Goal: Information Seeking & Learning: Learn about a topic

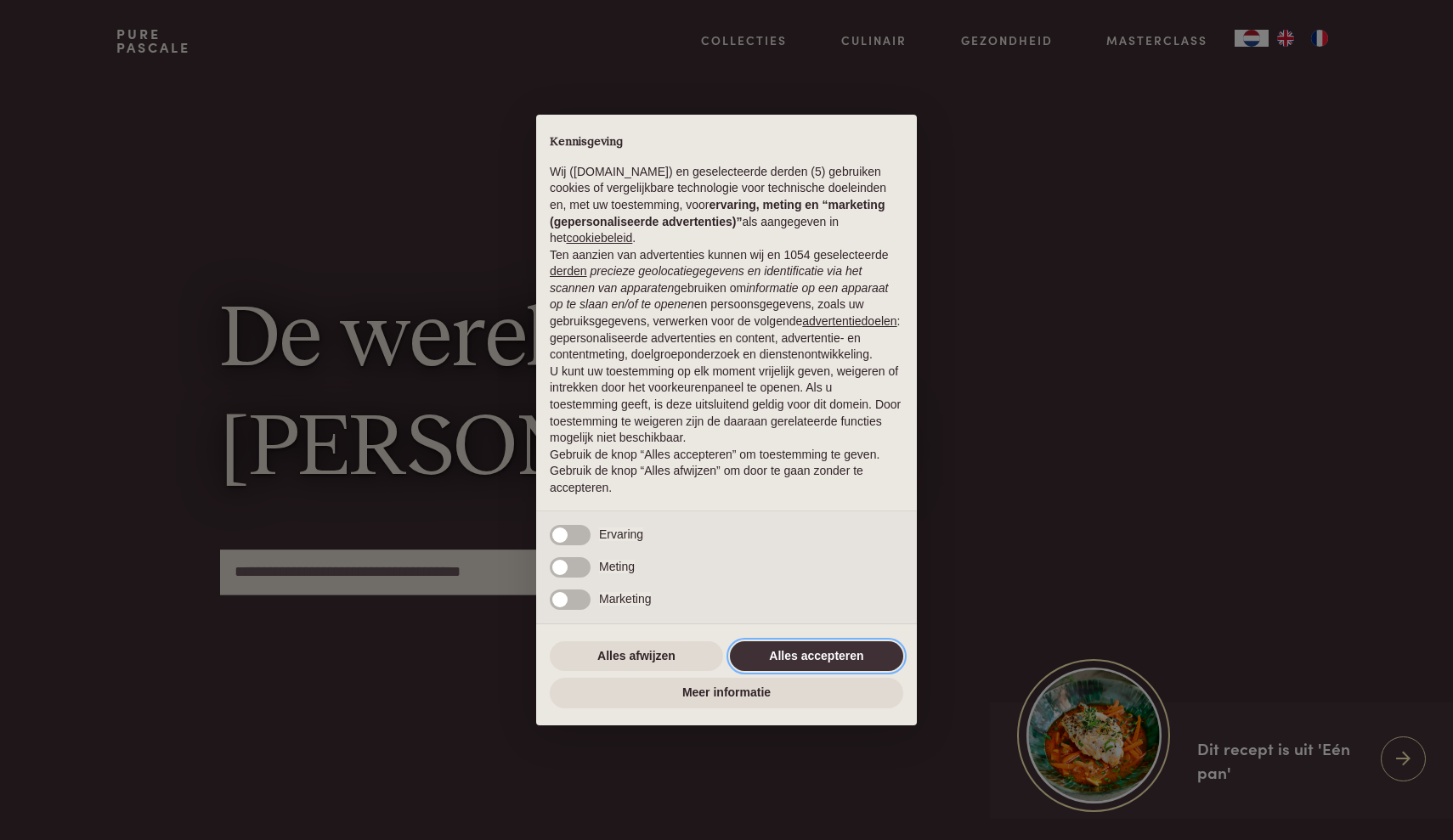
click at [831, 658] on button "Alles accepteren" at bounding box center [817, 657] width 173 height 31
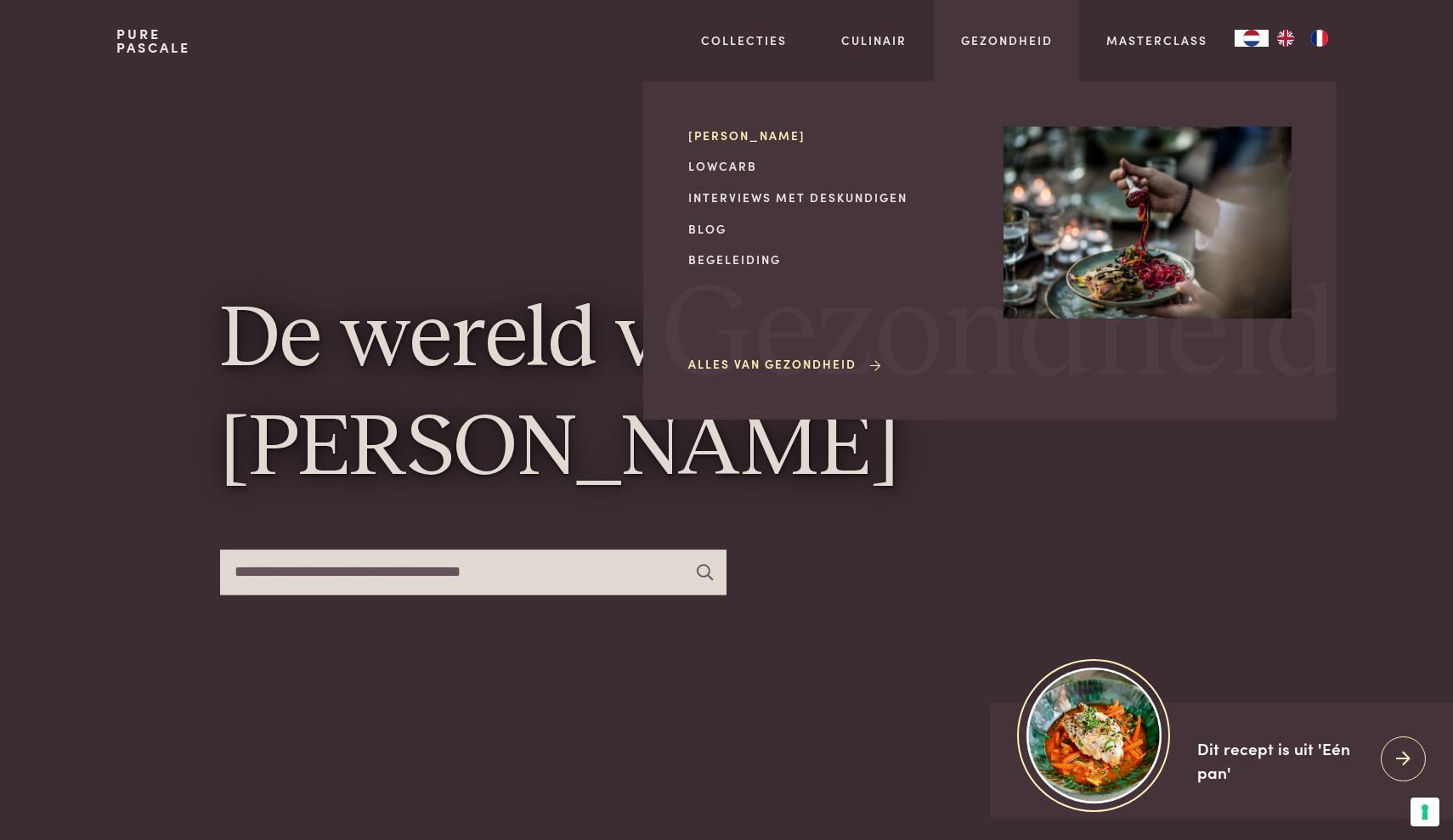
click at [764, 136] on link "[PERSON_NAME]" at bounding box center [832, 135] width 288 height 18
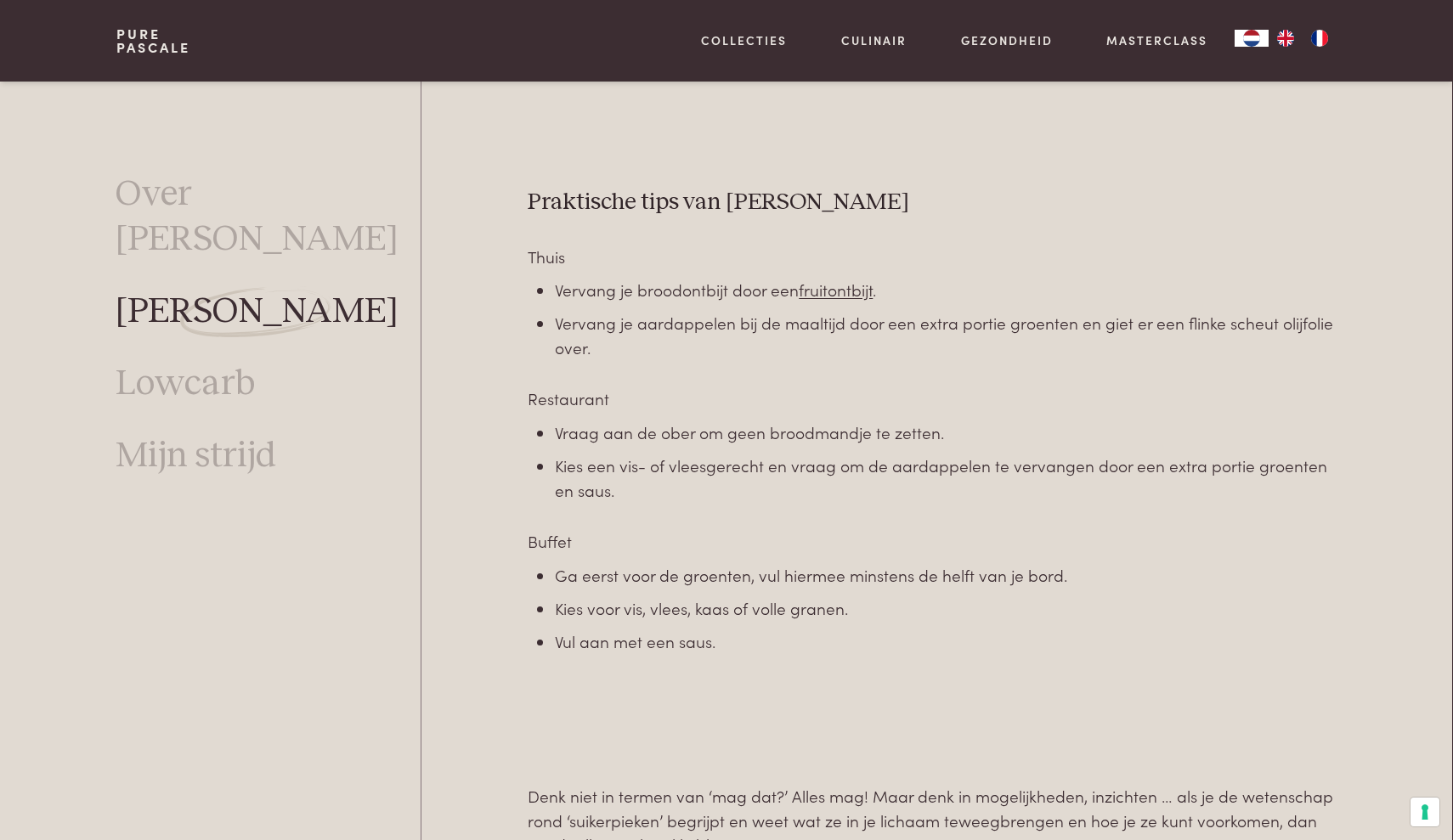
scroll to position [4908, 1]
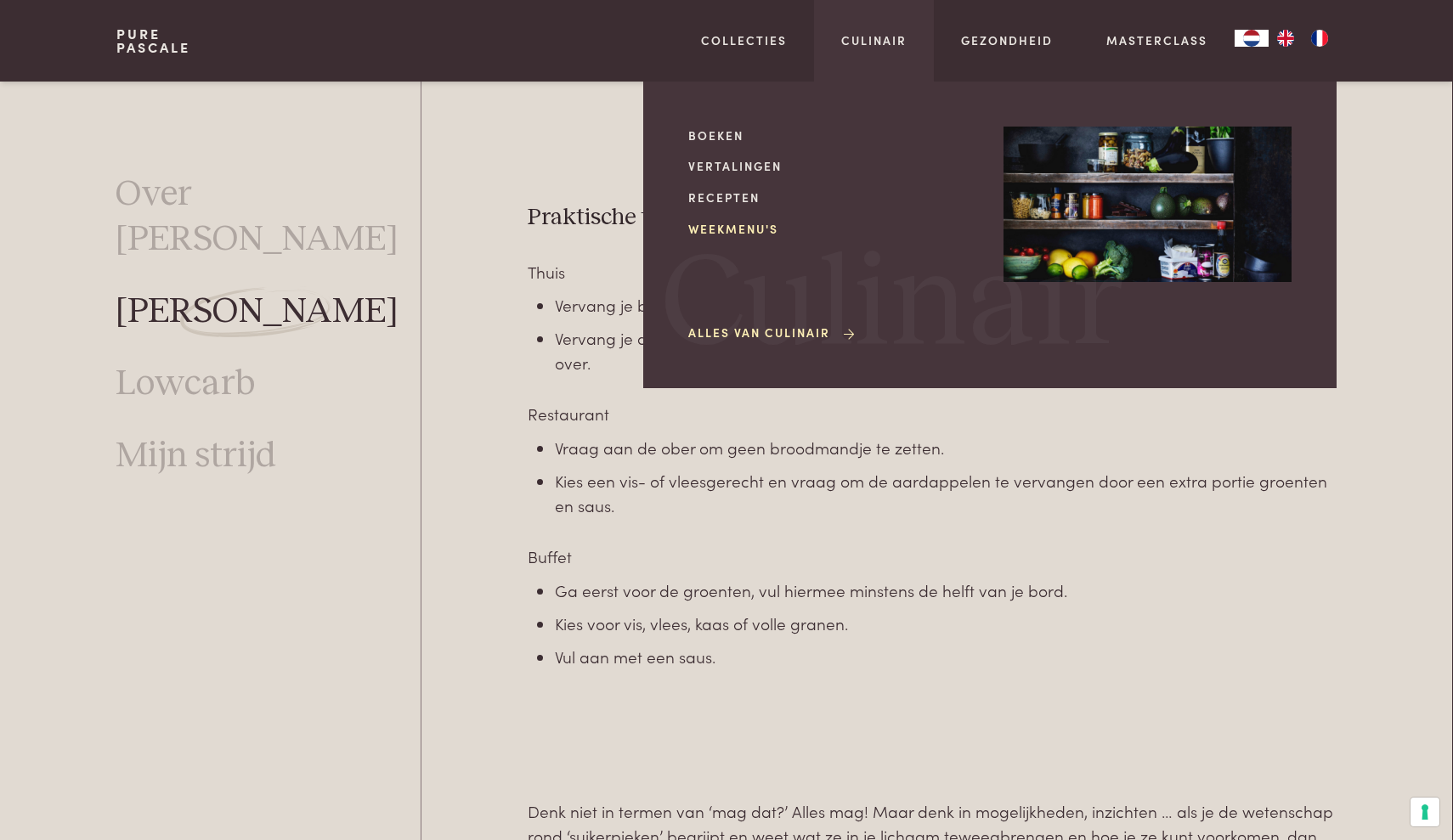
click at [735, 229] on link "Weekmenu's" at bounding box center [832, 229] width 288 height 18
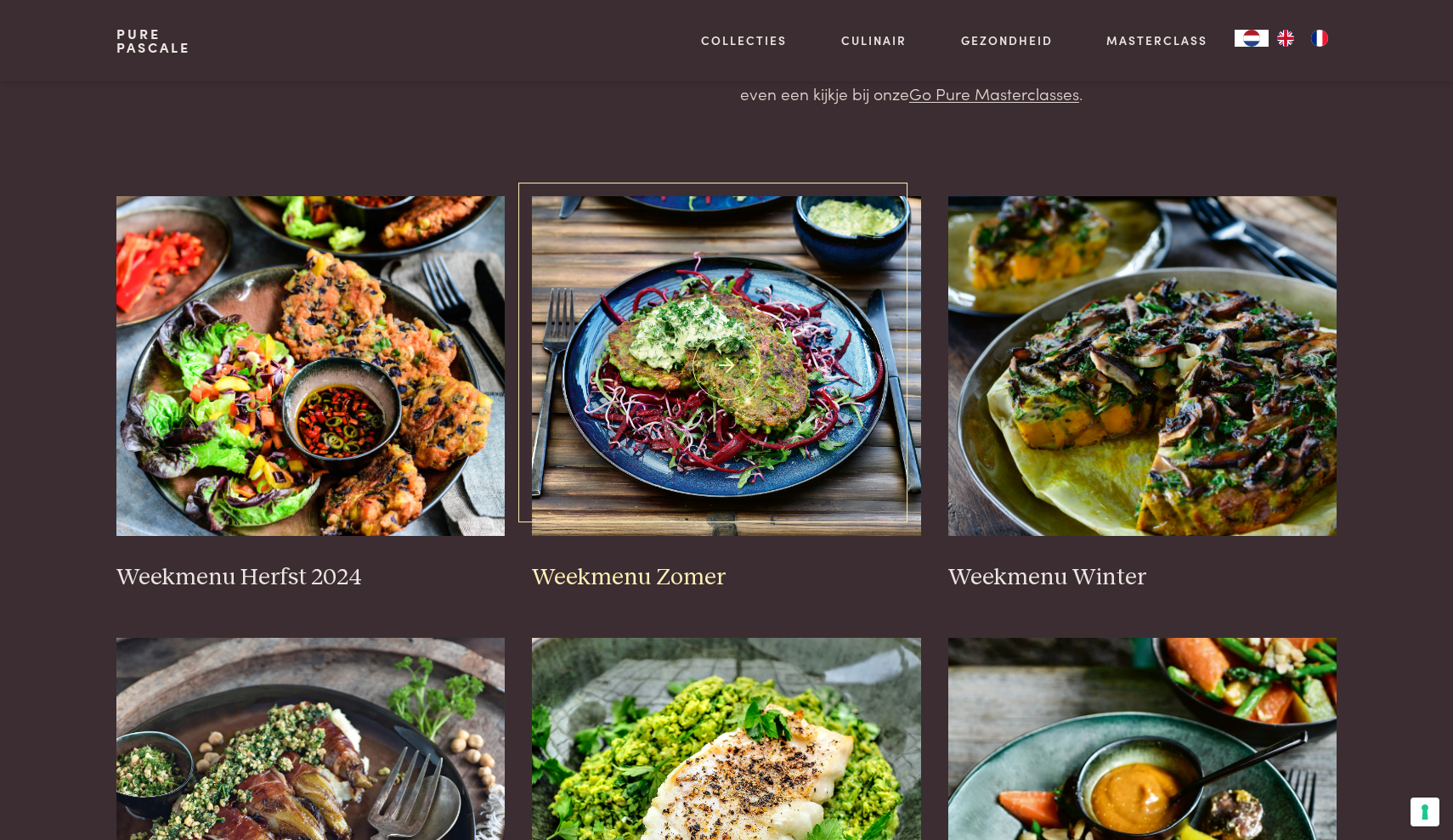
scroll to position [246, 0]
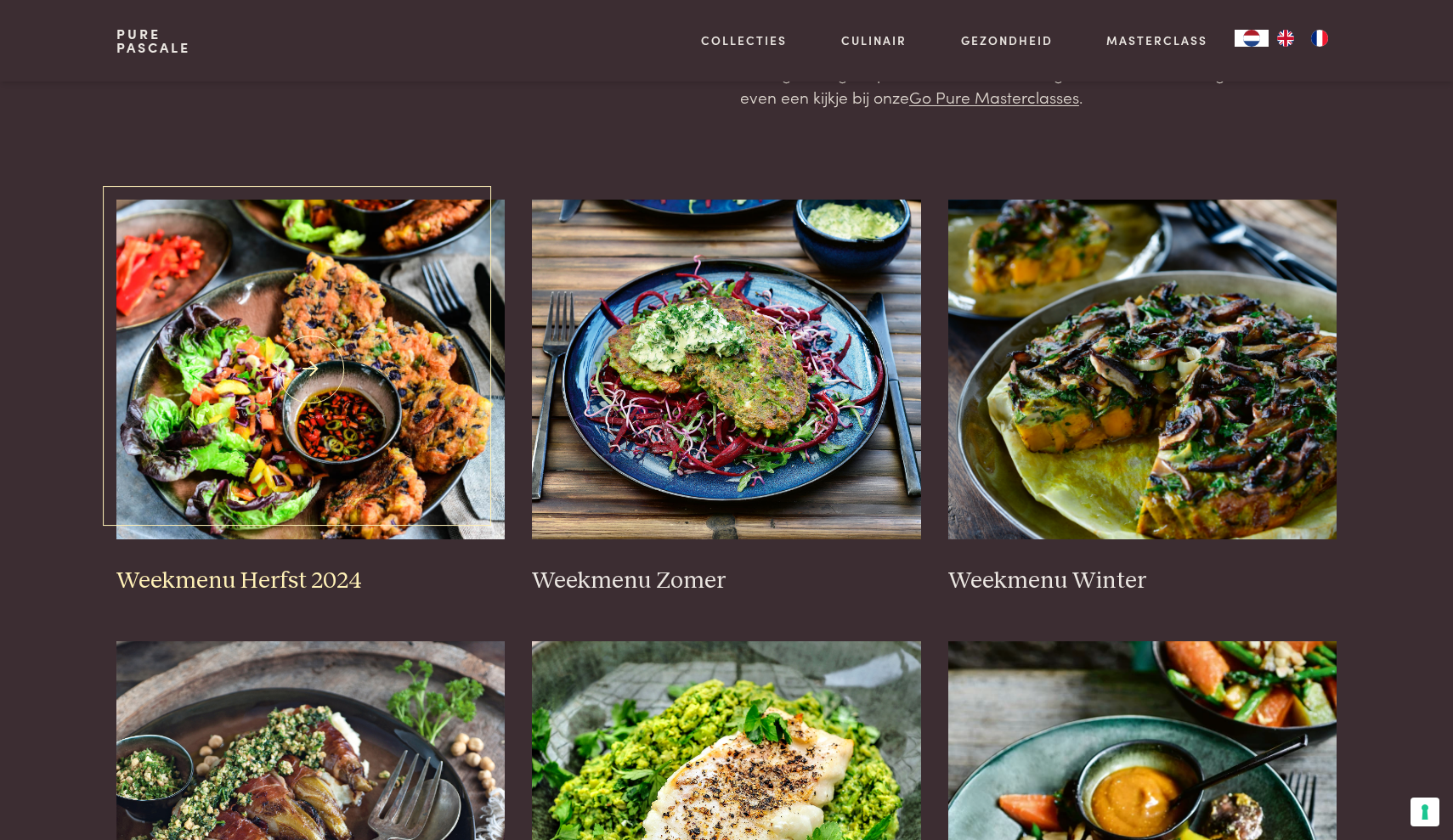
click at [298, 372] on img at bounding box center [311, 369] width 389 height 340
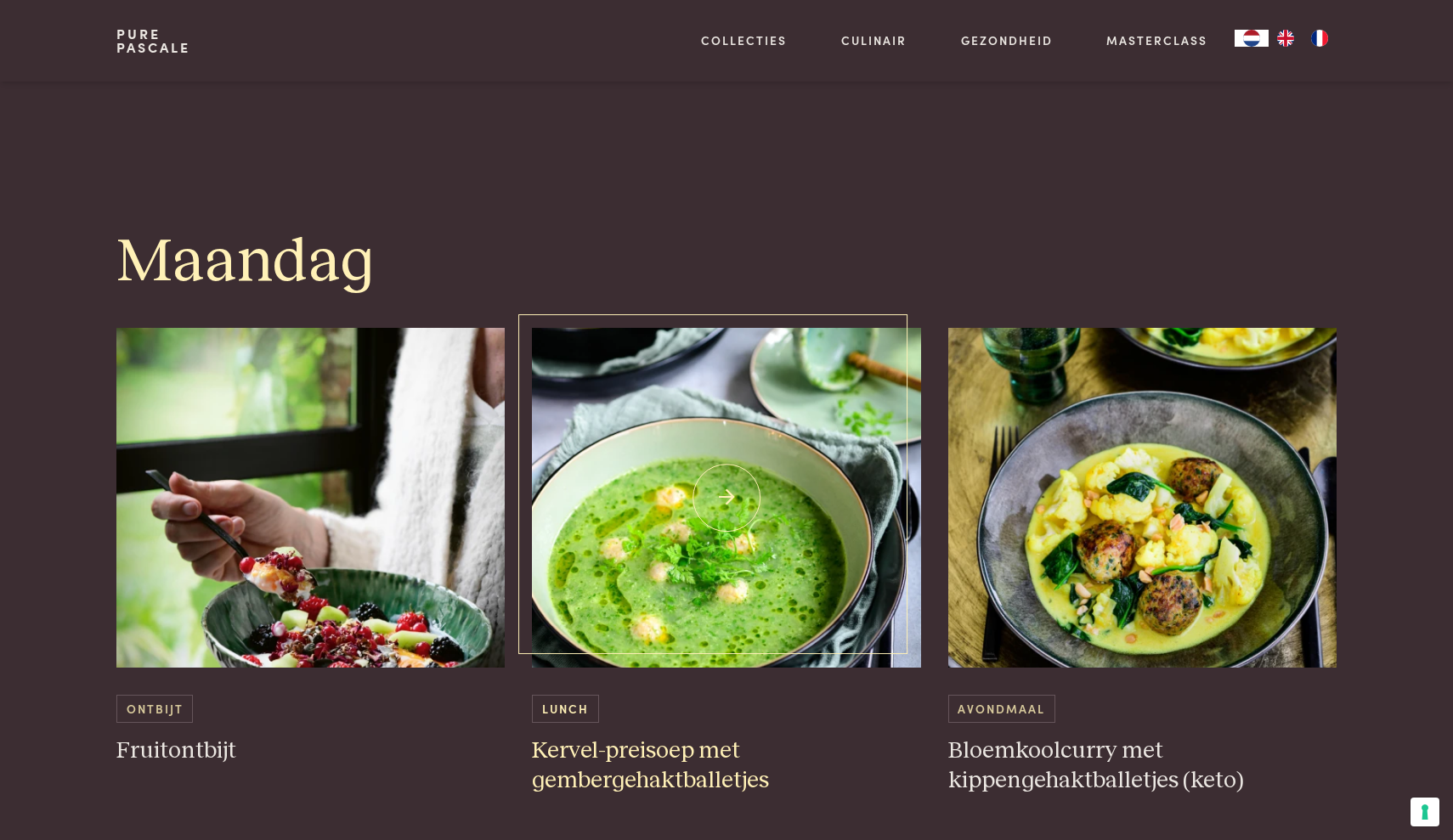
scroll to position [751, 0]
click at [478, 579] on img at bounding box center [311, 498] width 389 height 340
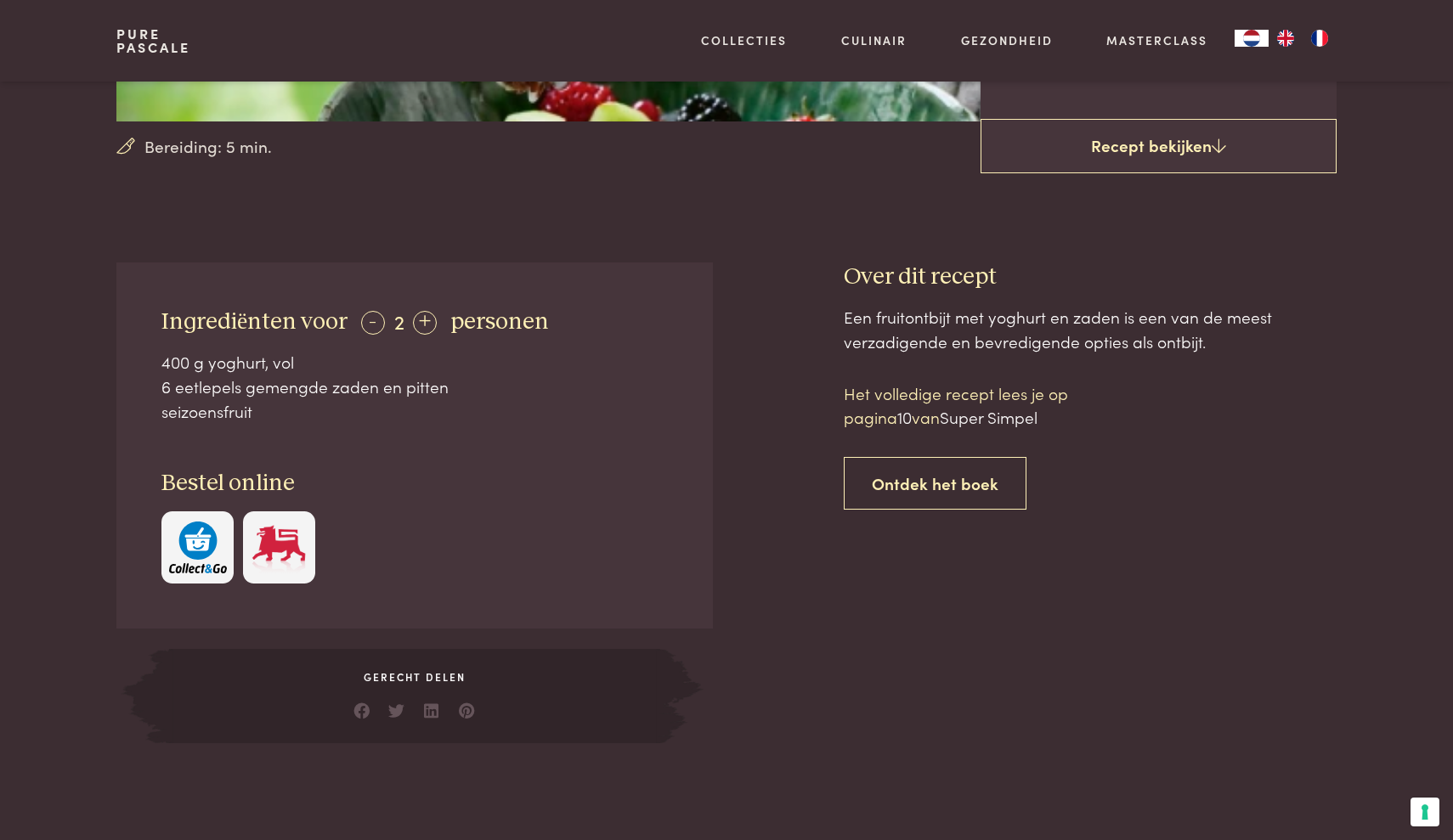
scroll to position [507, 0]
click at [369, 317] on div "-" at bounding box center [373, 321] width 23 height 23
